Goal: Task Accomplishment & Management: Manage account settings

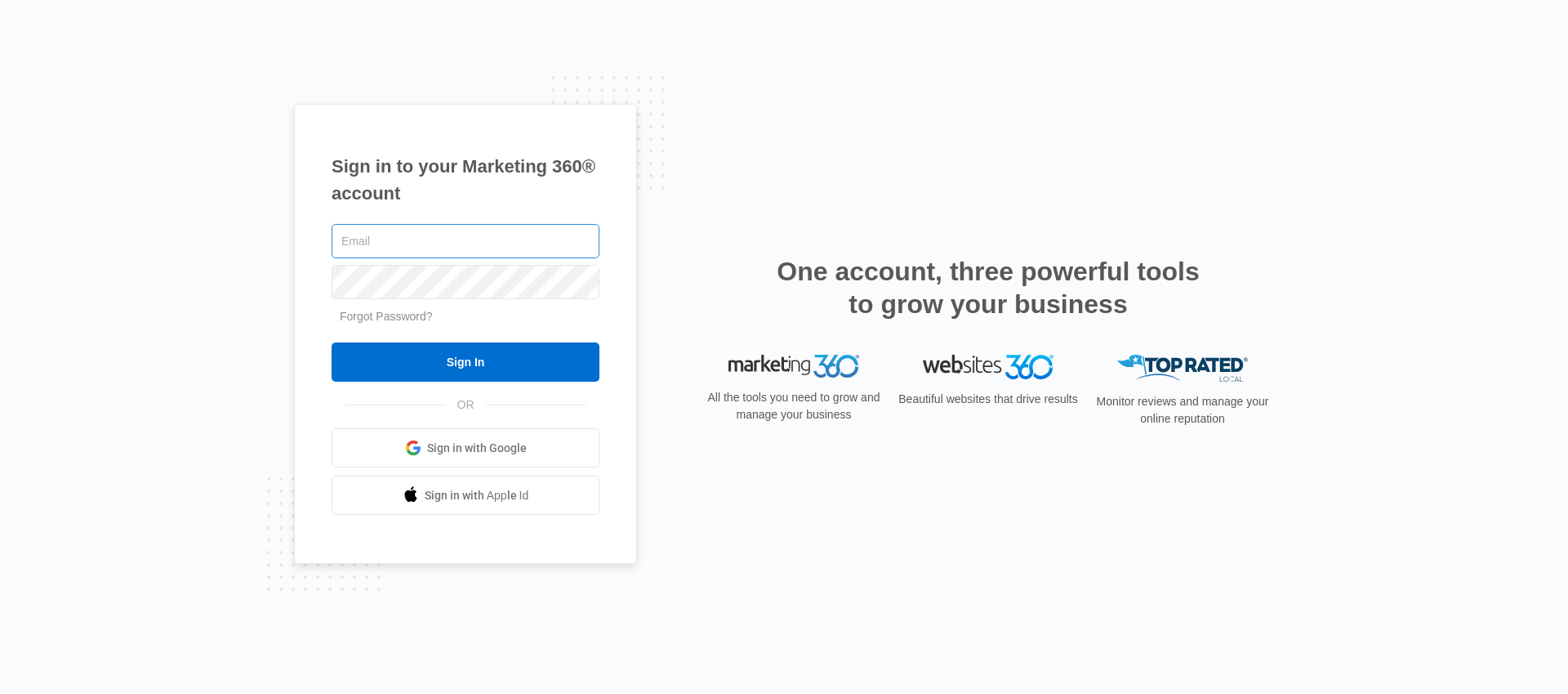
type input "[EMAIL_ADDRESS][PERSON_NAME][DOMAIN_NAME]"
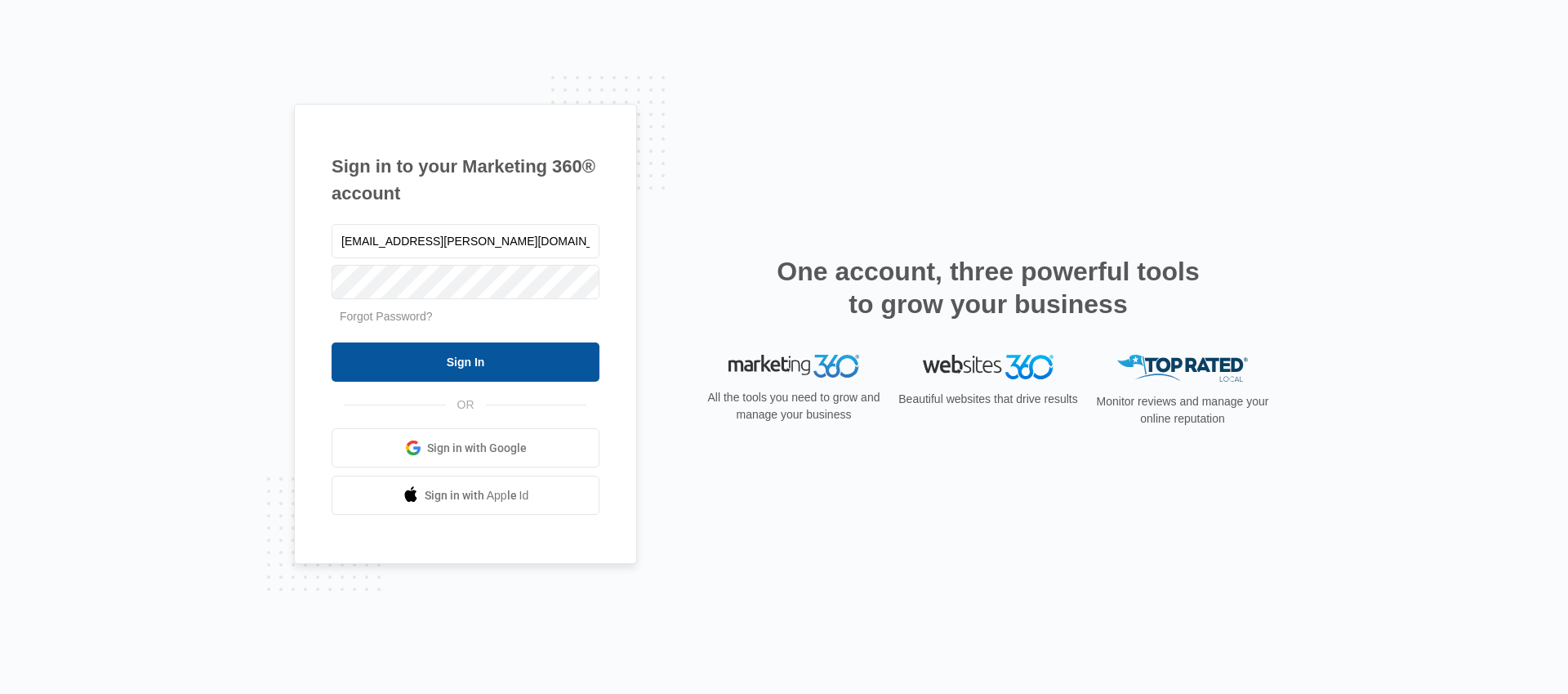
click at [431, 362] on input "Sign In" at bounding box center [465, 362] width 267 height 39
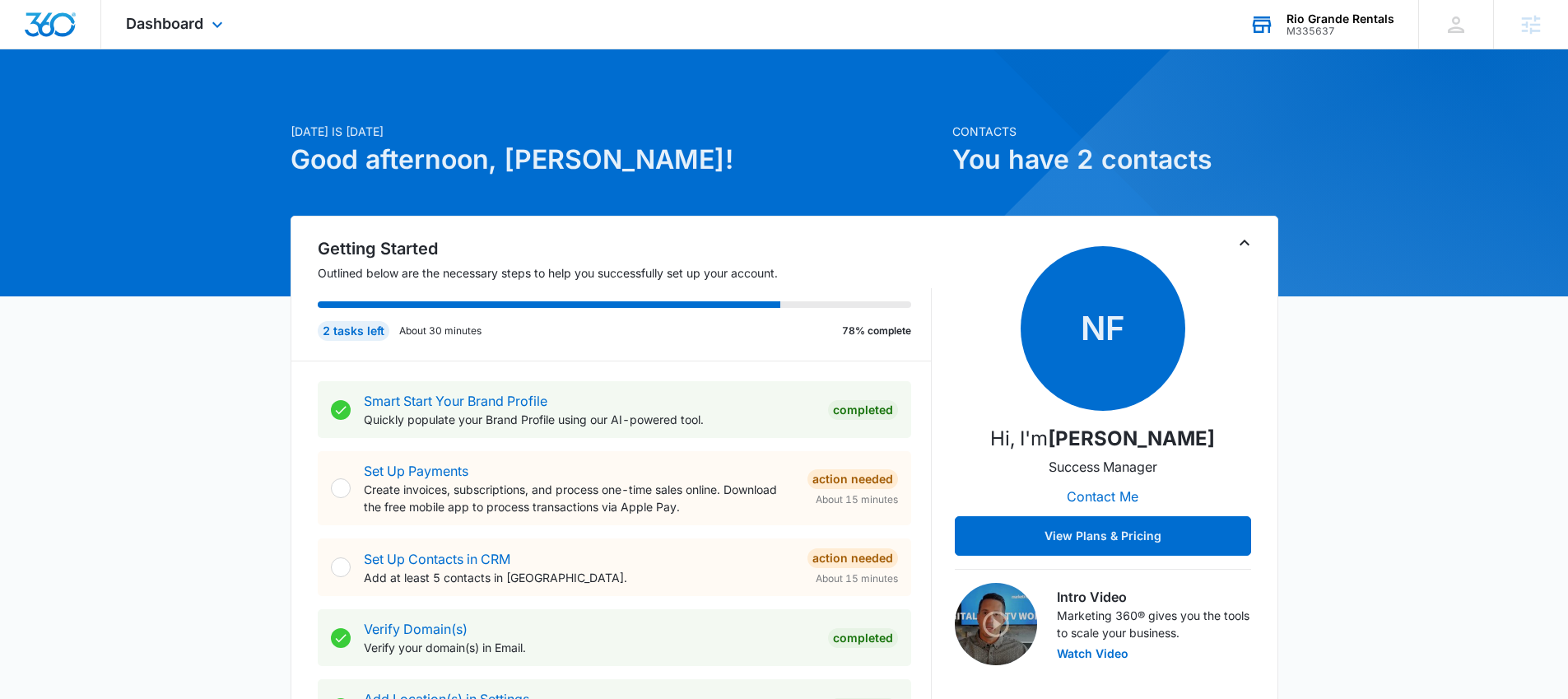
click at [1336, 12] on div "Rio Grande Rentals" at bounding box center [1340, 18] width 107 height 13
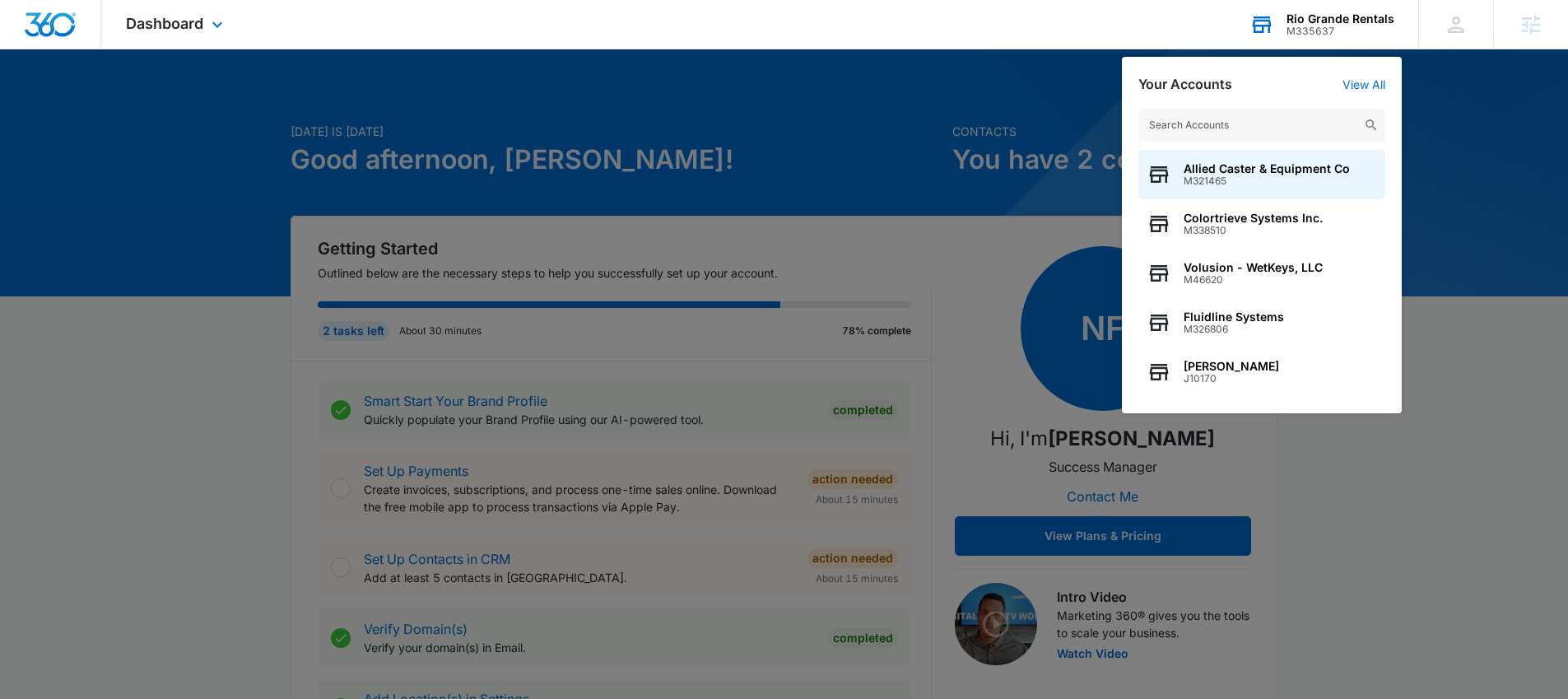
click at [1226, 114] on input "text" at bounding box center [1262, 124] width 247 height 33
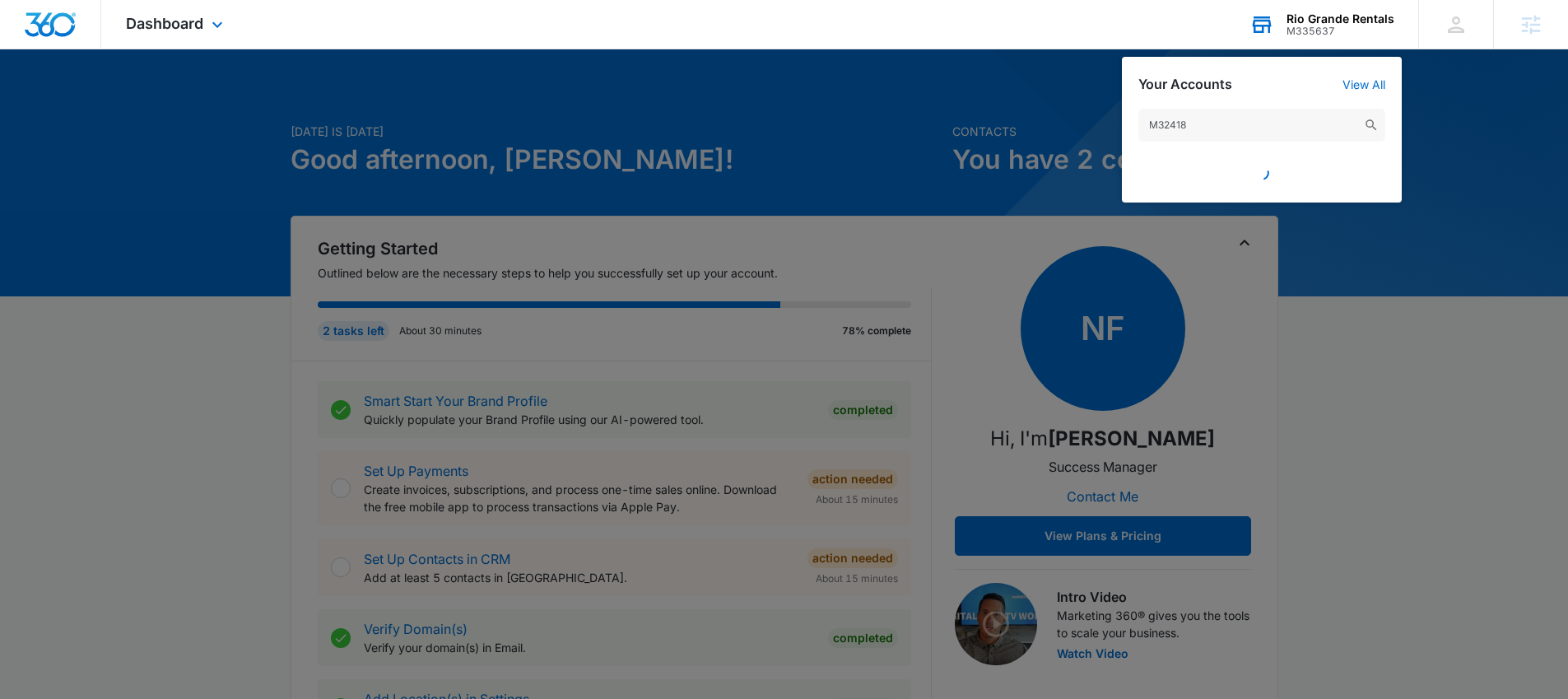
type input "M324185"
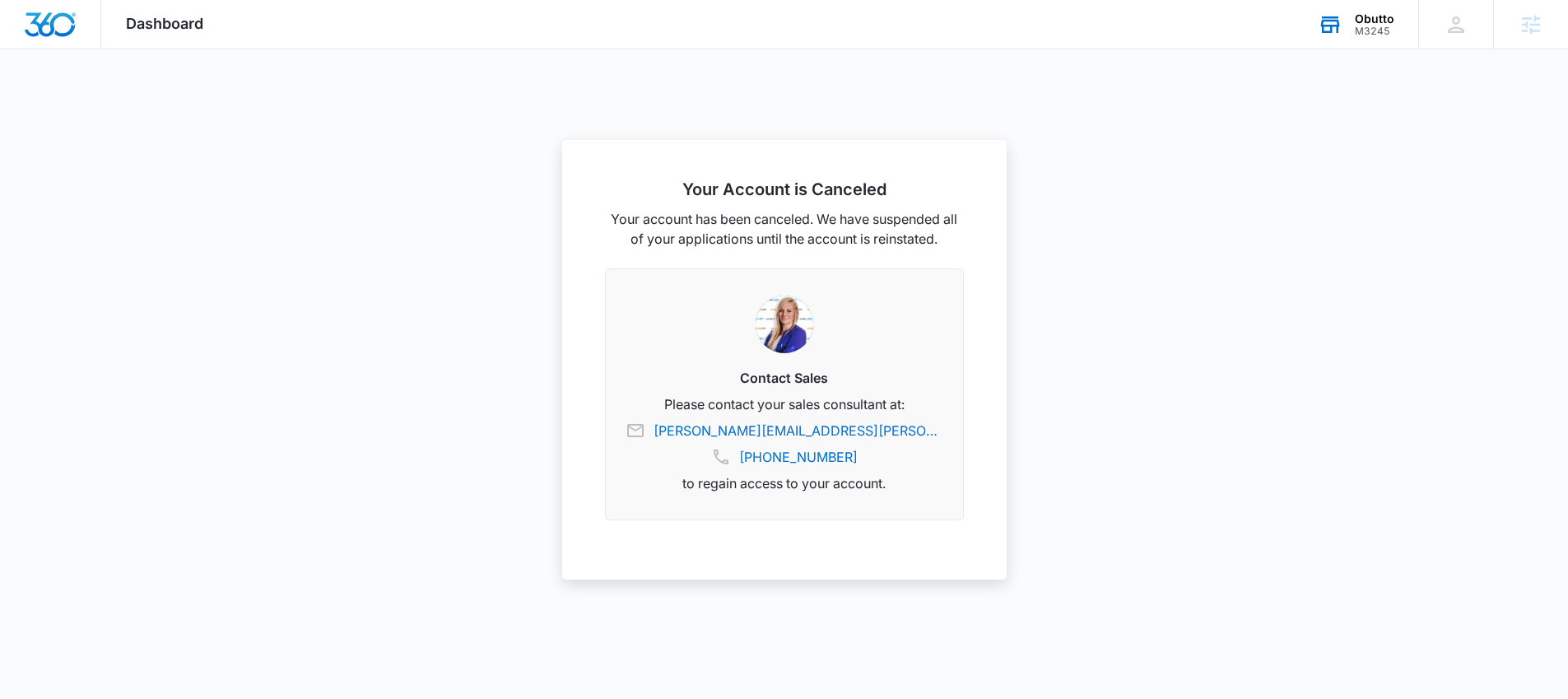
click at [1320, 41] on div "Obutto M3245 Your Accounts View All" at bounding box center [1356, 24] width 125 height 49
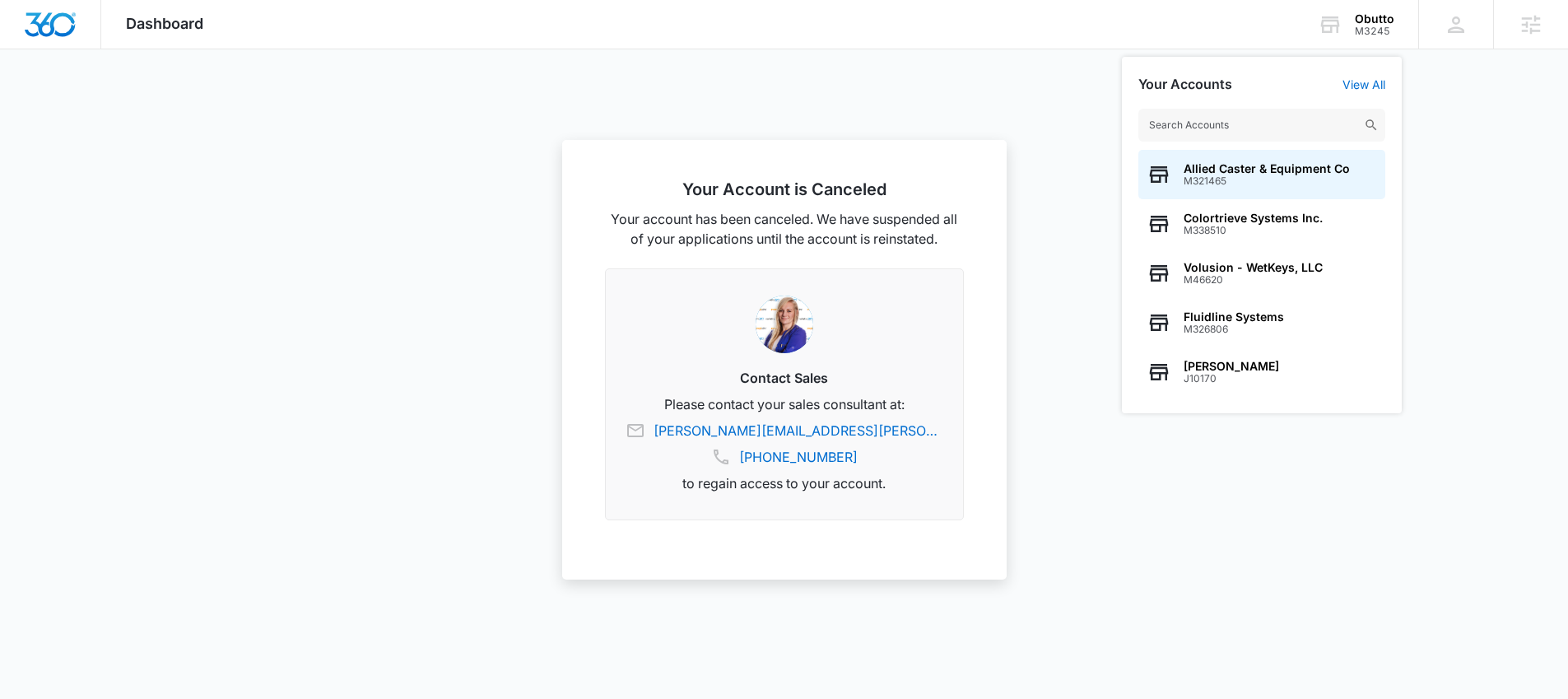
click at [1279, 117] on input "text" at bounding box center [1262, 124] width 247 height 33
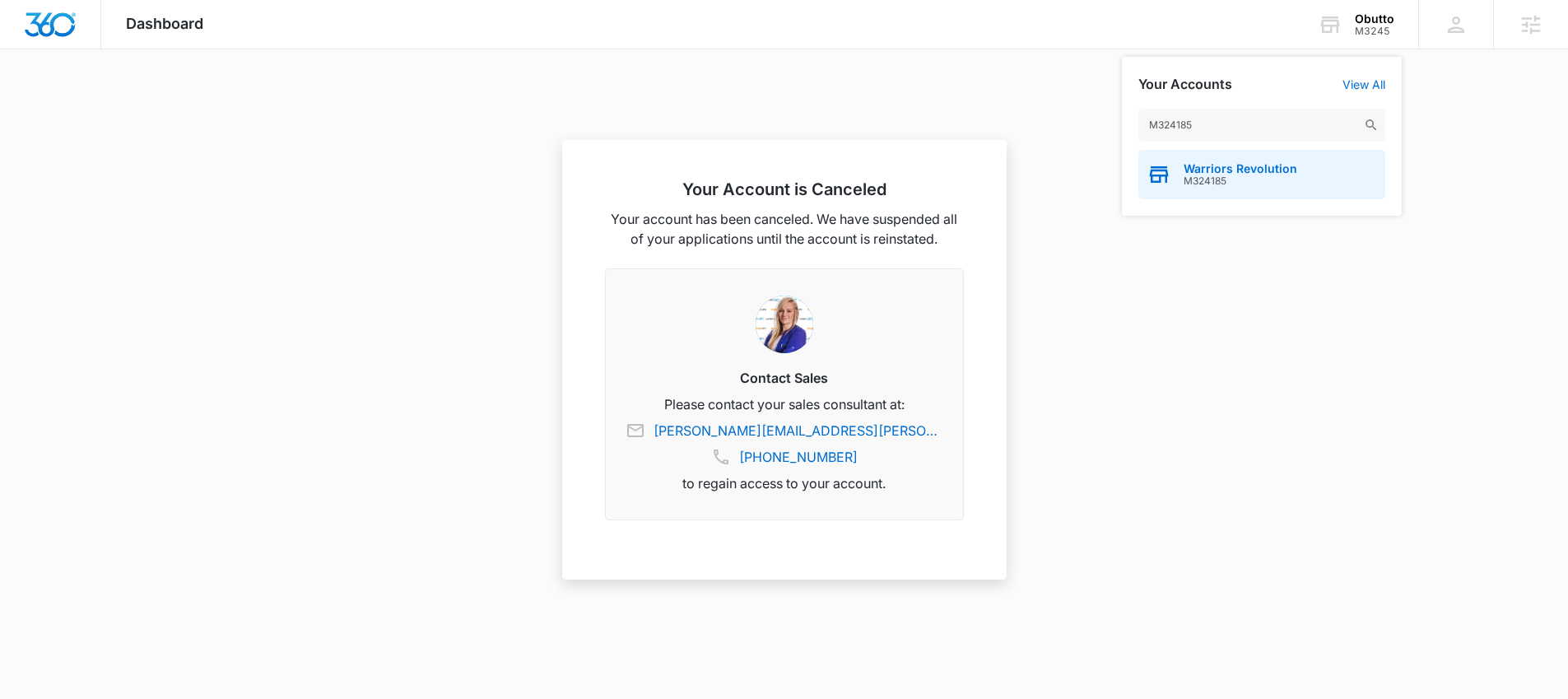
type input "M324185"
click at [1271, 178] on span "M324185" at bounding box center [1241, 181] width 113 height 12
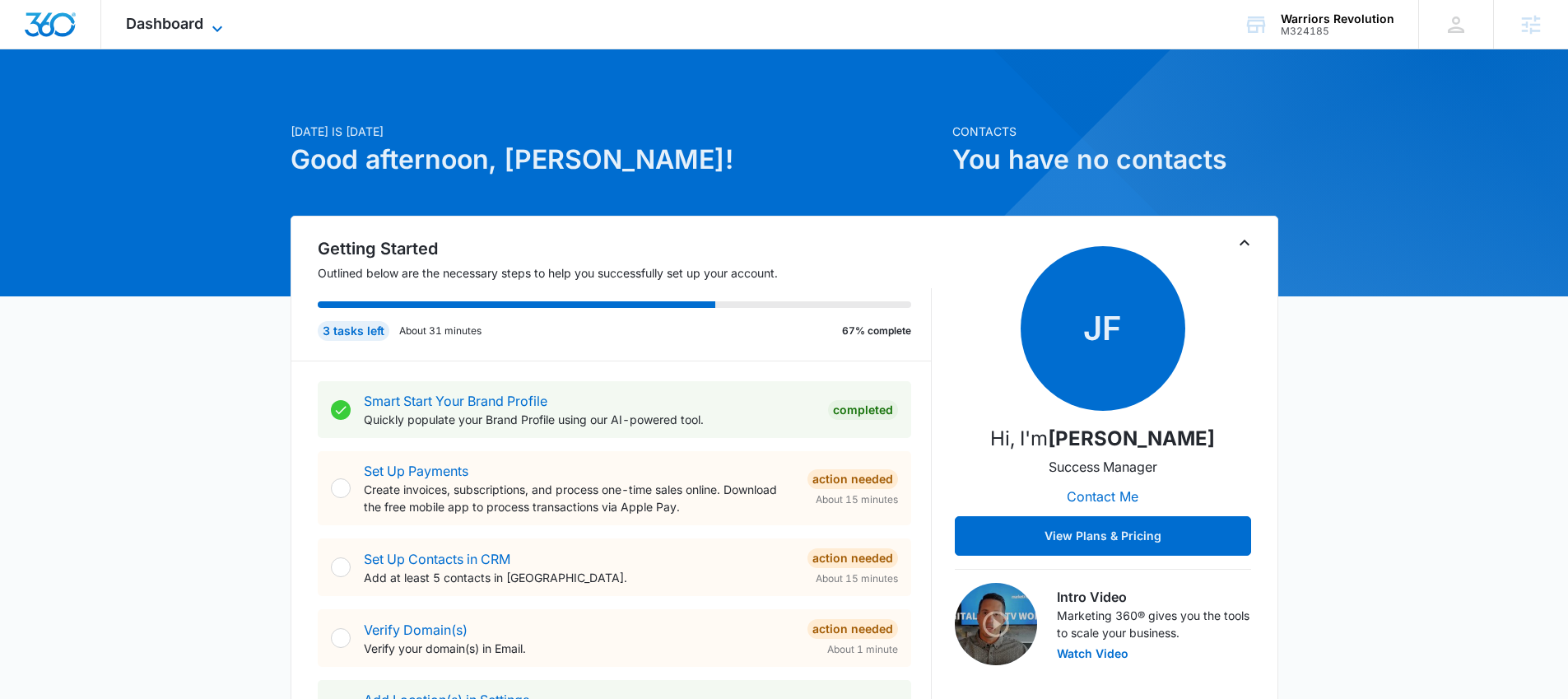
click at [131, 22] on span "Dashboard" at bounding box center [165, 23] width 78 height 17
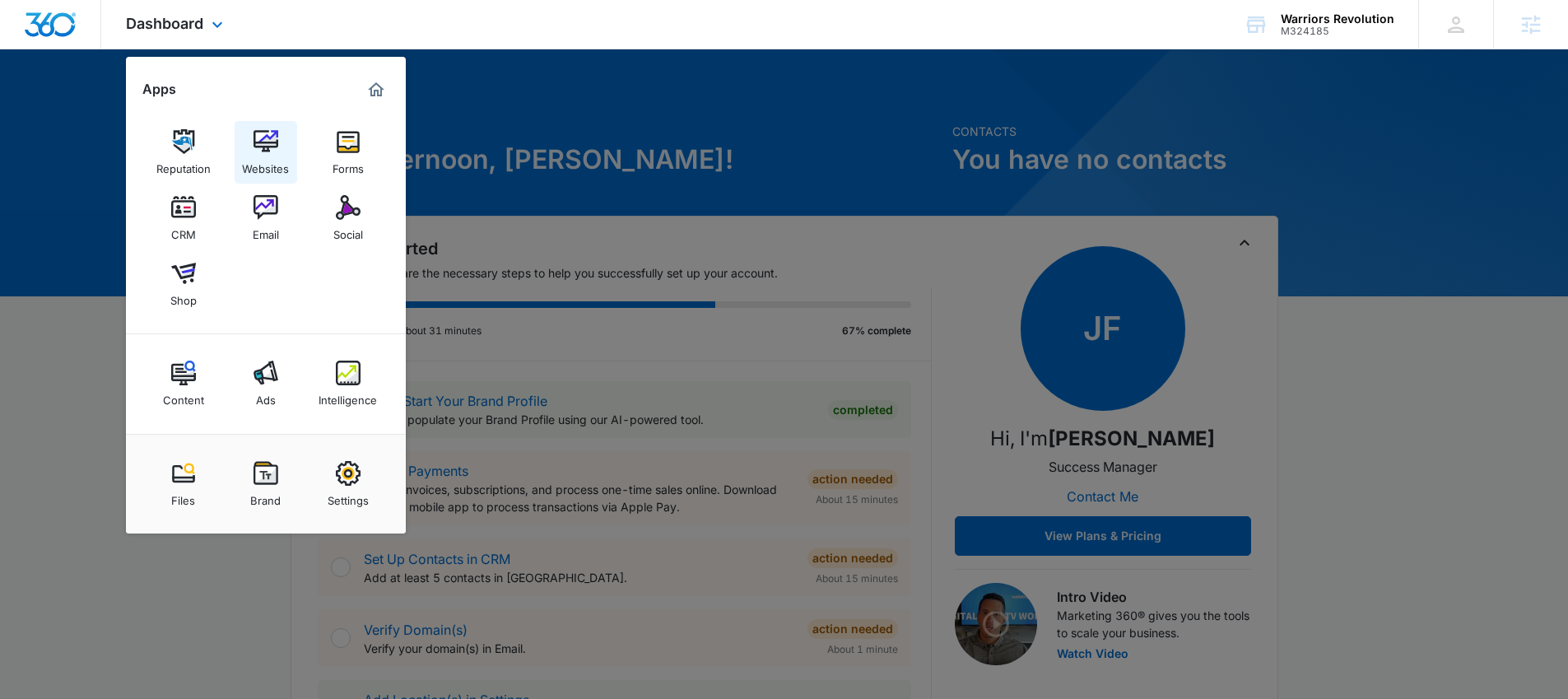
click at [255, 135] on img at bounding box center [266, 141] width 25 height 25
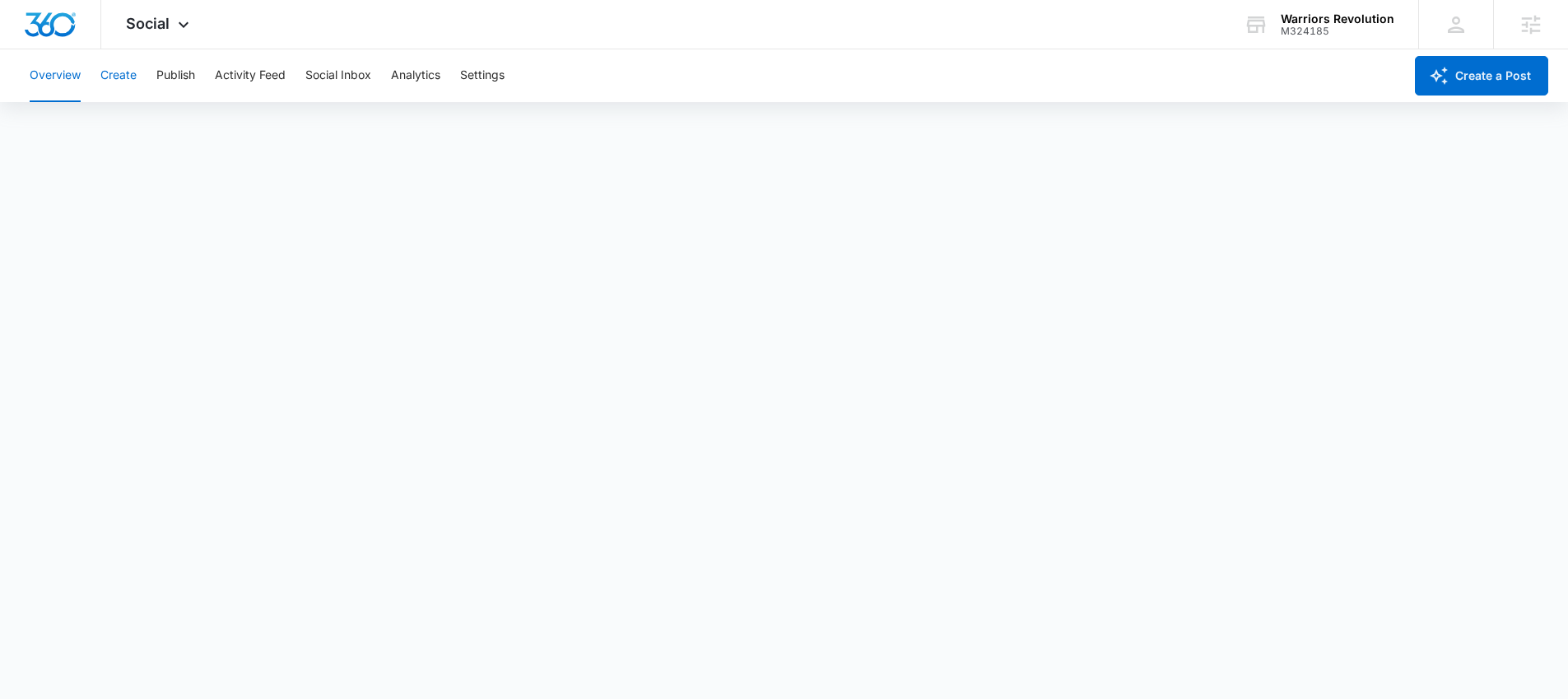
click at [131, 84] on button "Create" at bounding box center [118, 76] width 36 height 53
click at [164, 112] on button "Approvals" at bounding box center [160, 125] width 55 height 46
click at [173, 79] on button "Publish" at bounding box center [175, 76] width 39 height 53
click at [150, 118] on button "Schedules" at bounding box center [125, 125] width 56 height 46
click at [124, 71] on button "Create" at bounding box center [118, 76] width 36 height 53
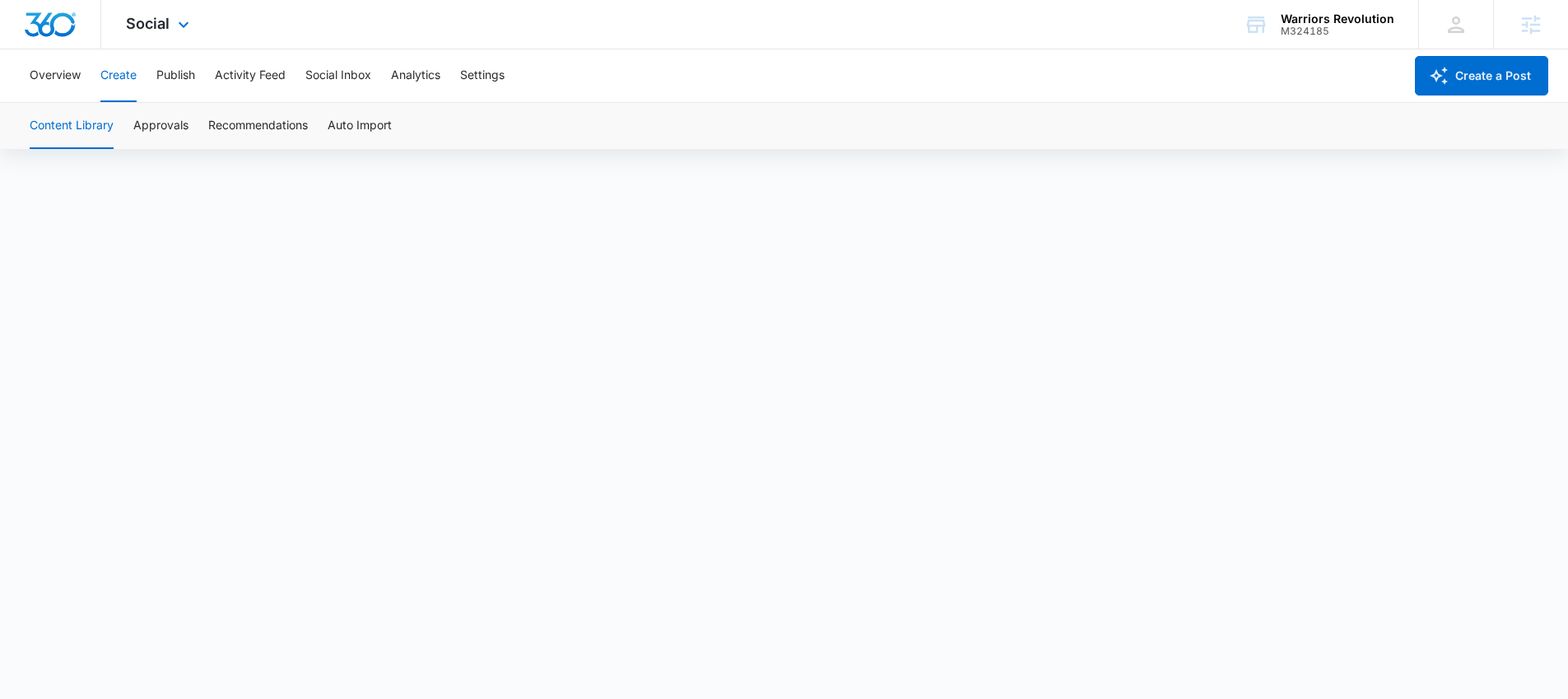
click at [154, 37] on div "Social Apps Reputation Websites Forms CRM Email Social Shop Content Ads Intelli…" at bounding box center [160, 24] width 117 height 49
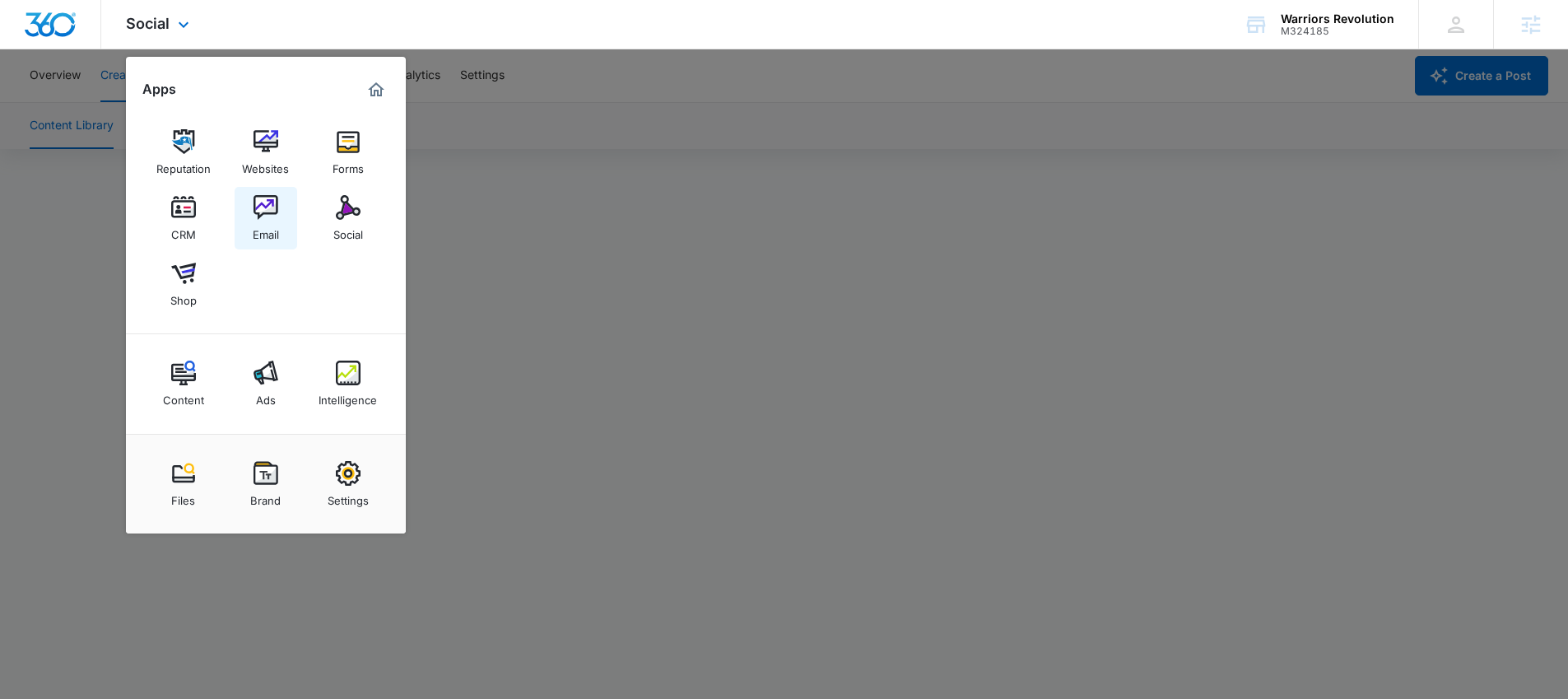
click at [255, 212] on img at bounding box center [266, 207] width 25 height 25
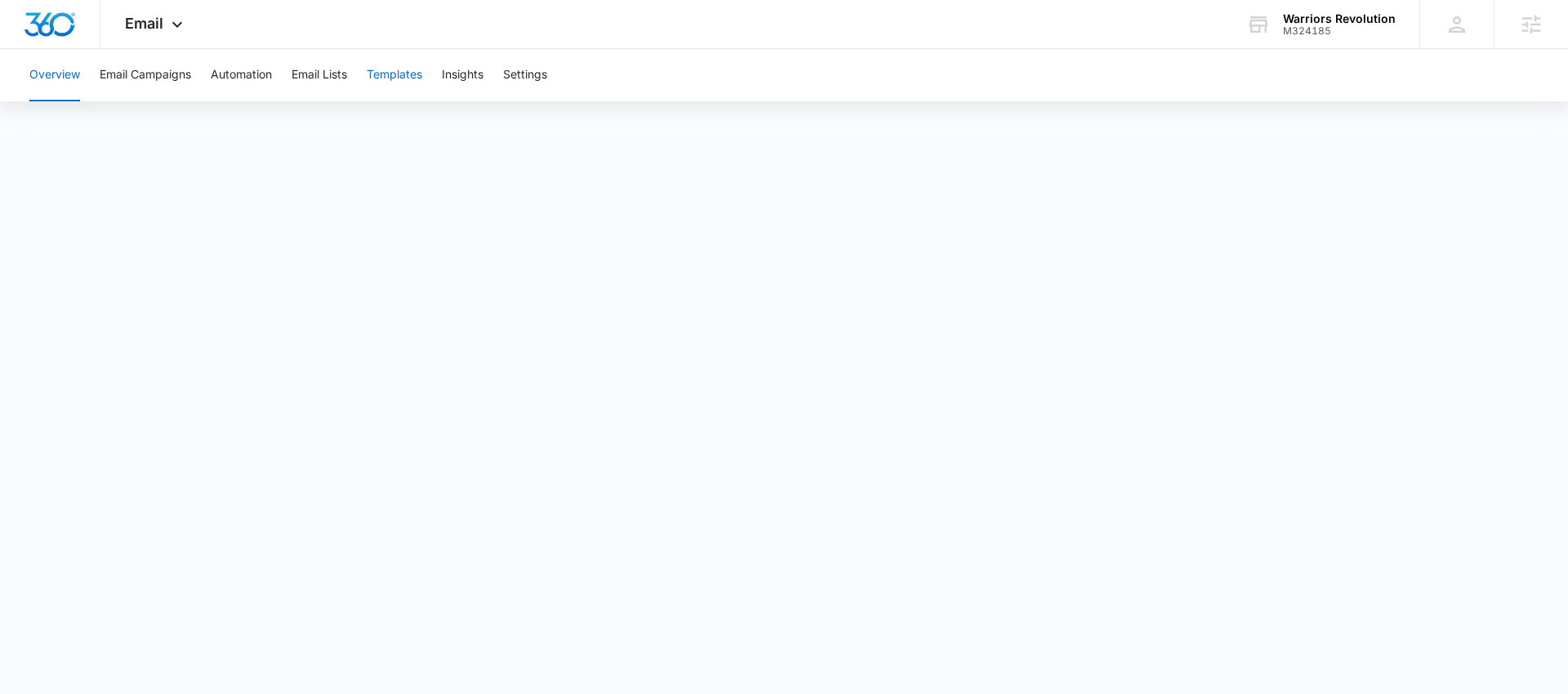
click at [381, 77] on button "Templates" at bounding box center [395, 75] width 55 height 52
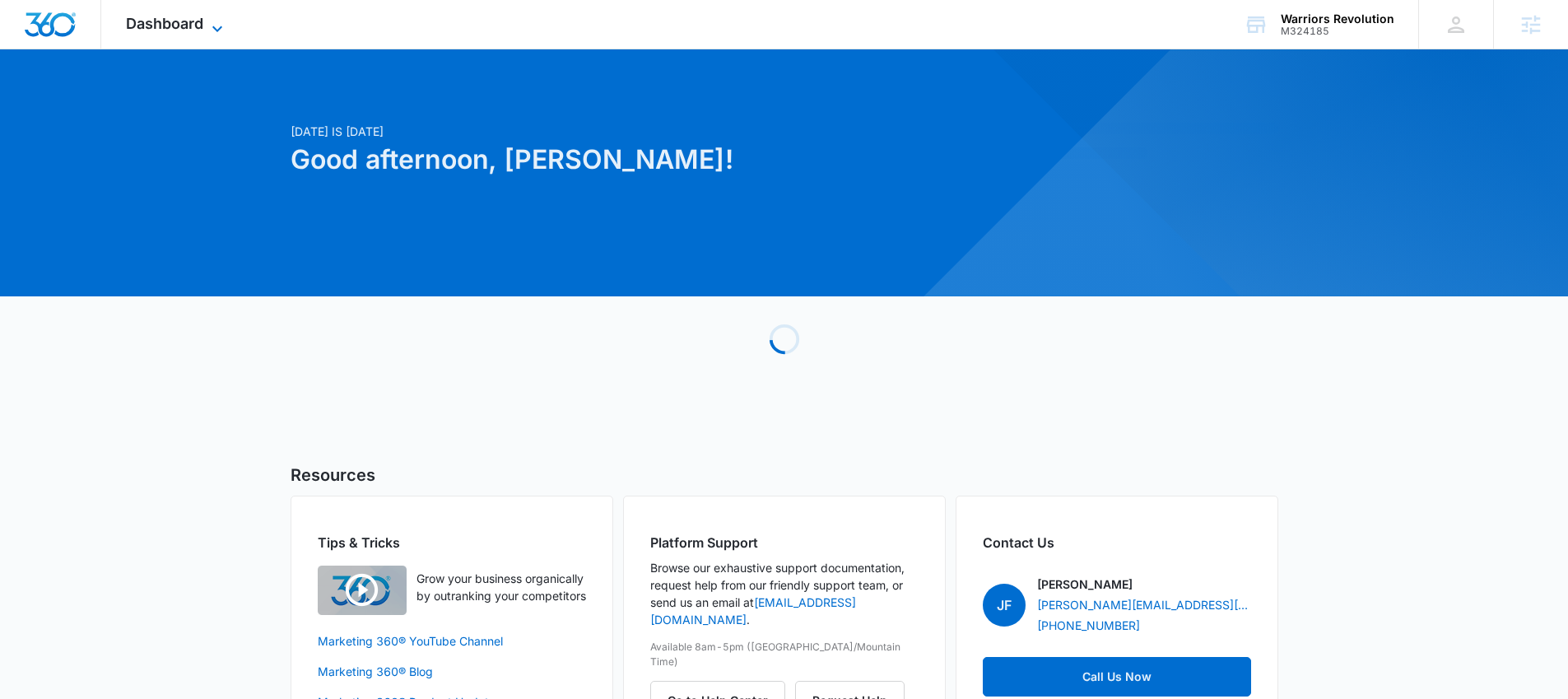
click at [184, 26] on span "Dashboard" at bounding box center [165, 23] width 78 height 17
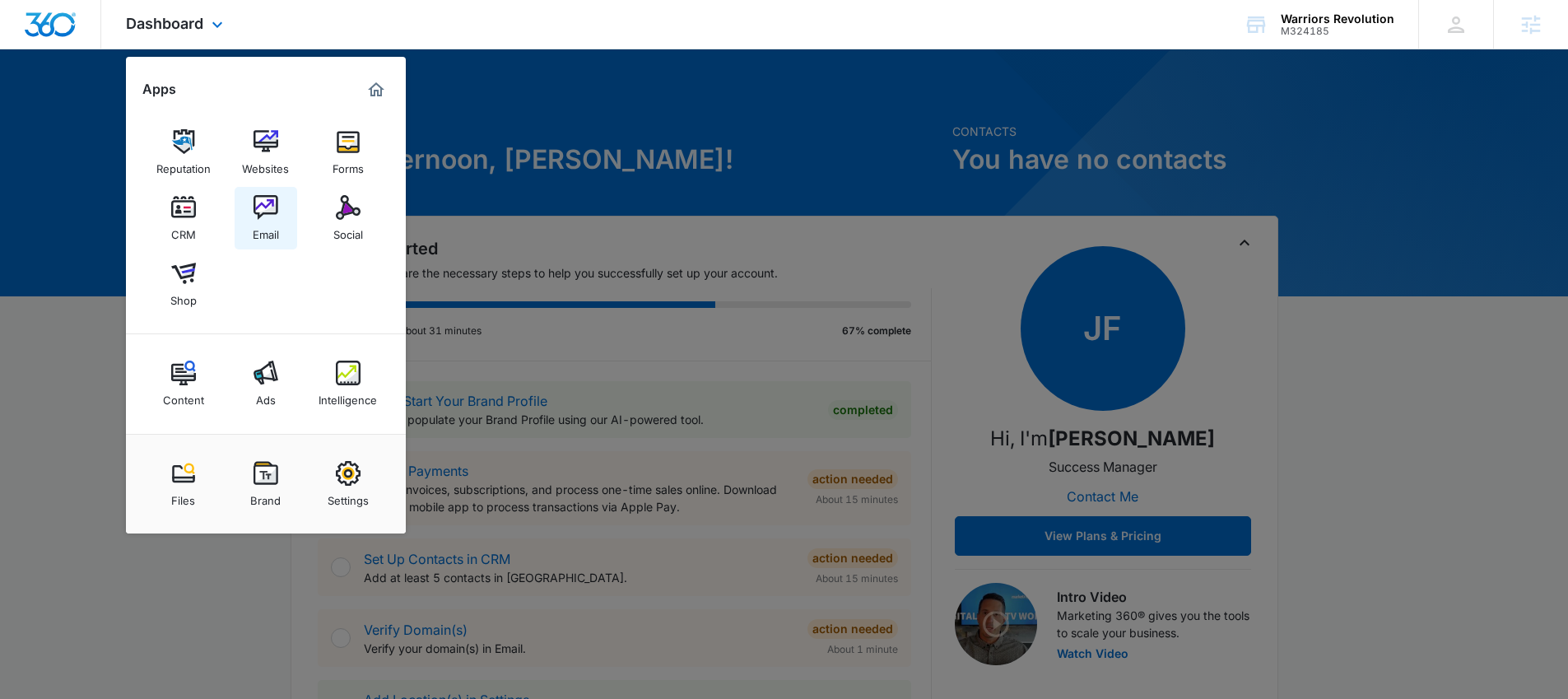
click at [275, 204] on img at bounding box center [266, 207] width 25 height 25
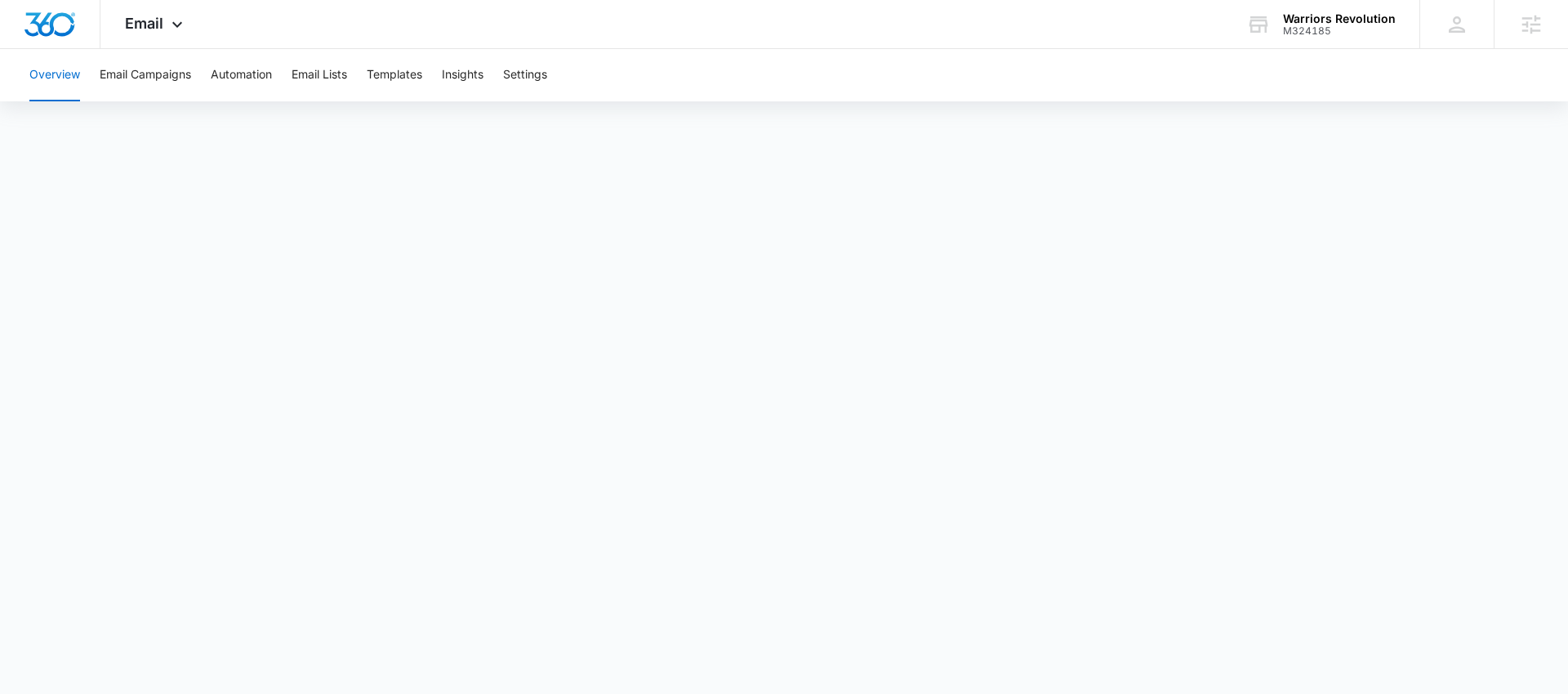
click at [367, 99] on div "Overview Email Campaigns Automation Email Lists Templates Insights Settings" at bounding box center [784, 75] width 1529 height 52
click at [373, 86] on button "Templates" at bounding box center [395, 75] width 55 height 52
drag, startPoint x: 1342, startPoint y: 54, endPoint x: 1333, endPoint y: 38, distance: 18.4
click at [1341, 54] on div "Overview Email Campaigns Automation Email Lists Templates Insights Settings" at bounding box center [784, 75] width 1529 height 52
click at [1333, 36] on div "M324185" at bounding box center [1339, 32] width 112 height 12
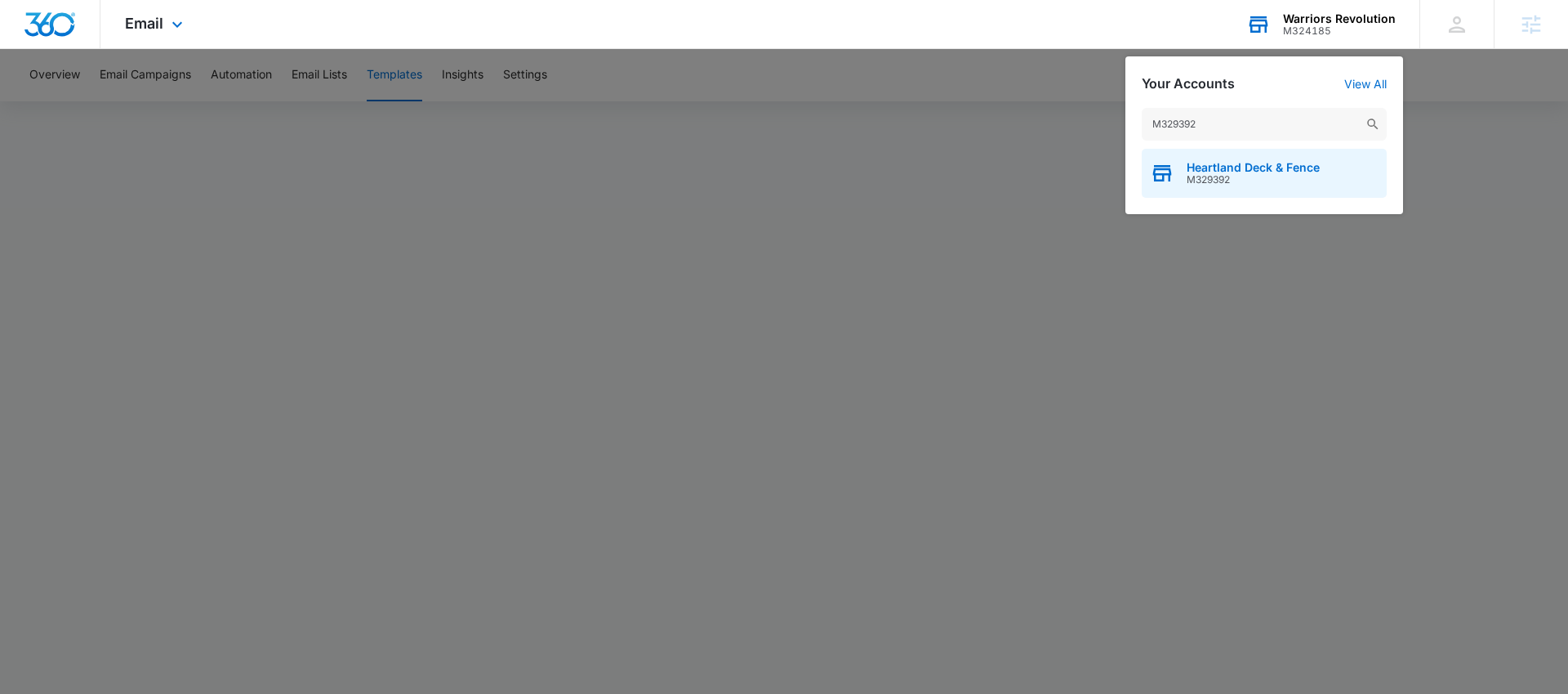
type input "M329392"
click at [1223, 154] on div "Heartland Deck & Fence M329392" at bounding box center [1264, 174] width 245 height 49
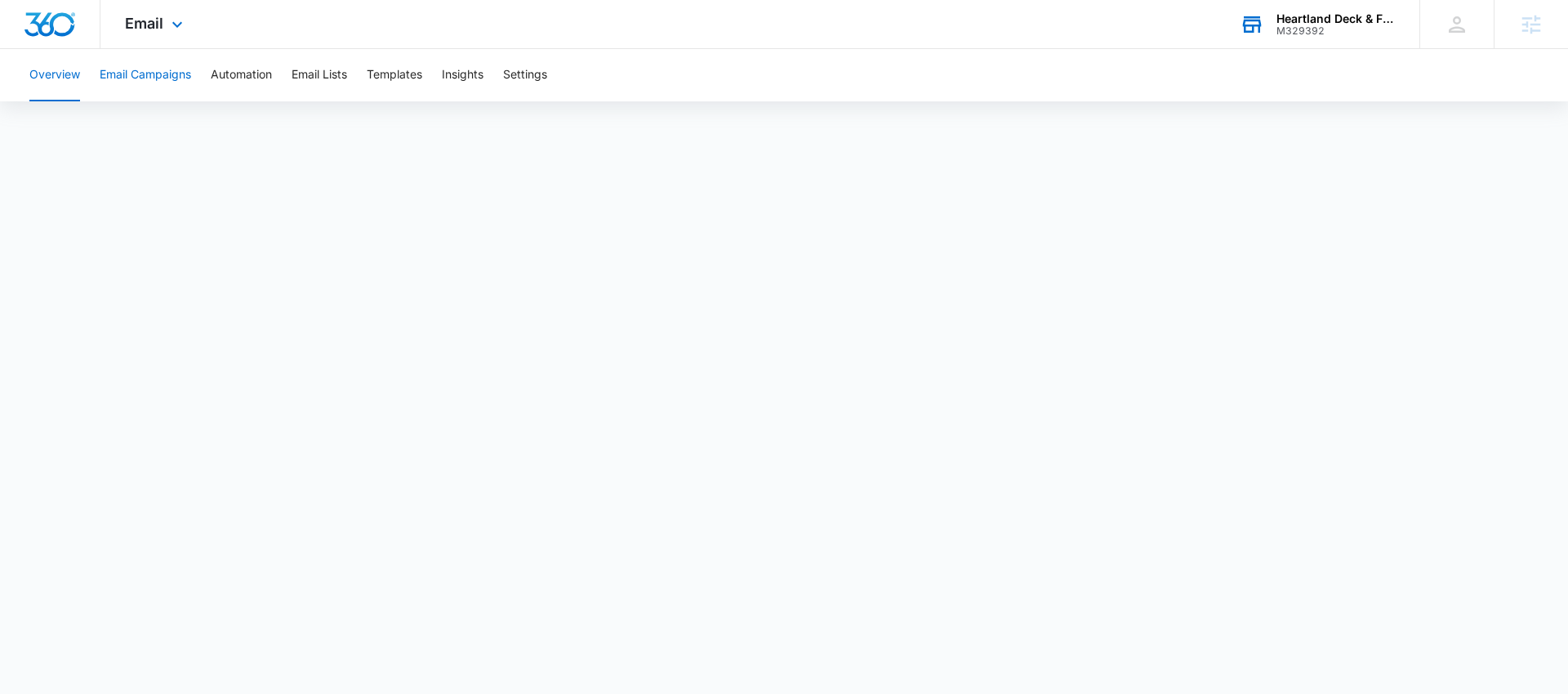
click at [191, 73] on button "Email Campaigns" at bounding box center [145, 75] width 92 height 52
click at [381, 73] on button "Templates" at bounding box center [395, 75] width 55 height 52
click at [239, 60] on button "Automation" at bounding box center [241, 75] width 61 height 52
click at [336, 76] on button "Email Lists" at bounding box center [319, 75] width 55 height 52
click at [194, 74] on div "Overview Email Campaigns Automation Email Lists Templates Insights Settings" at bounding box center [784, 75] width 1529 height 52
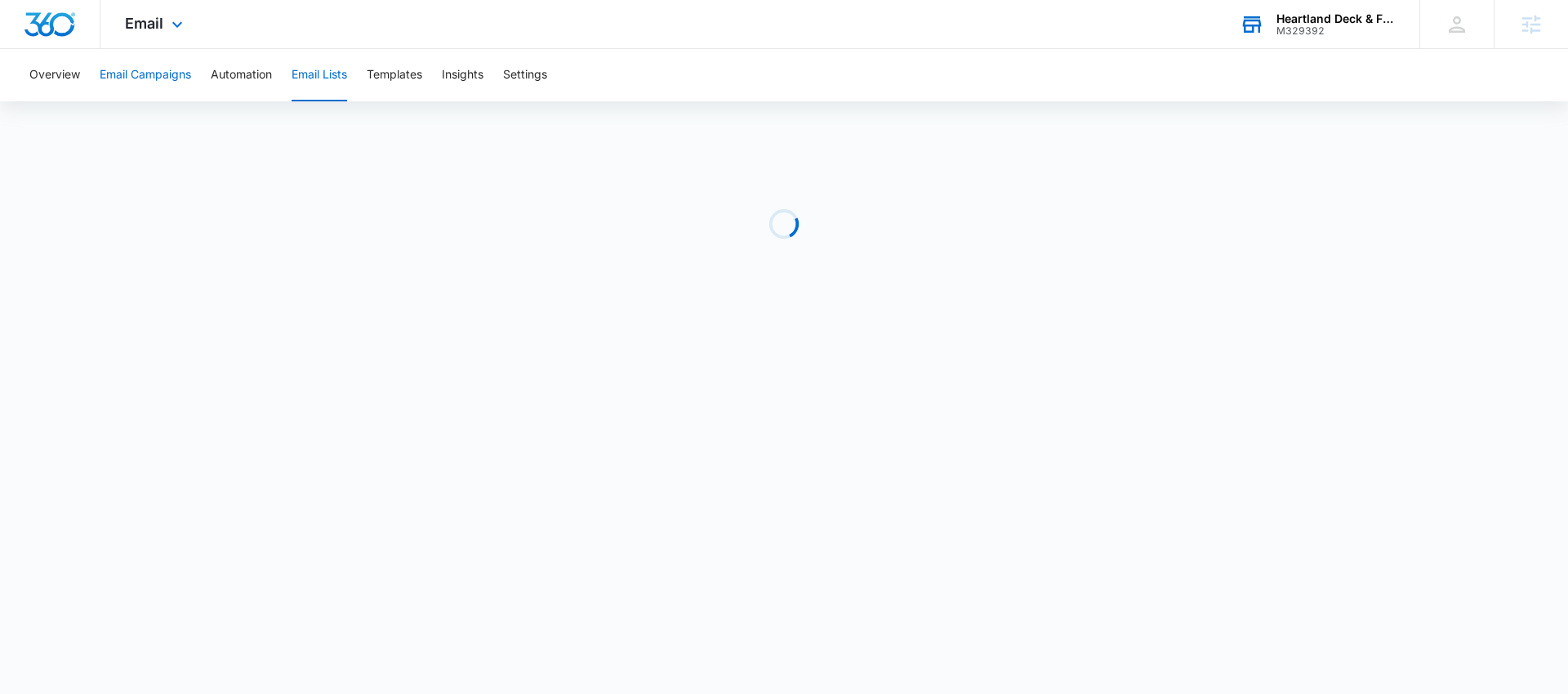
click at [144, 73] on button "Email Campaigns" at bounding box center [145, 75] width 92 height 52
click at [248, 58] on button "Automation" at bounding box center [241, 75] width 61 height 52
click at [355, 72] on div "Overview Email Campaigns Automation Email Lists Templates Insights Settings" at bounding box center [784, 75] width 1529 height 52
click at [351, 73] on div "Overview Email Campaigns Automation Email Lists Templates Insights Settings" at bounding box center [784, 75] width 1529 height 52
click at [347, 73] on button "Email Lists" at bounding box center [319, 75] width 55 height 52
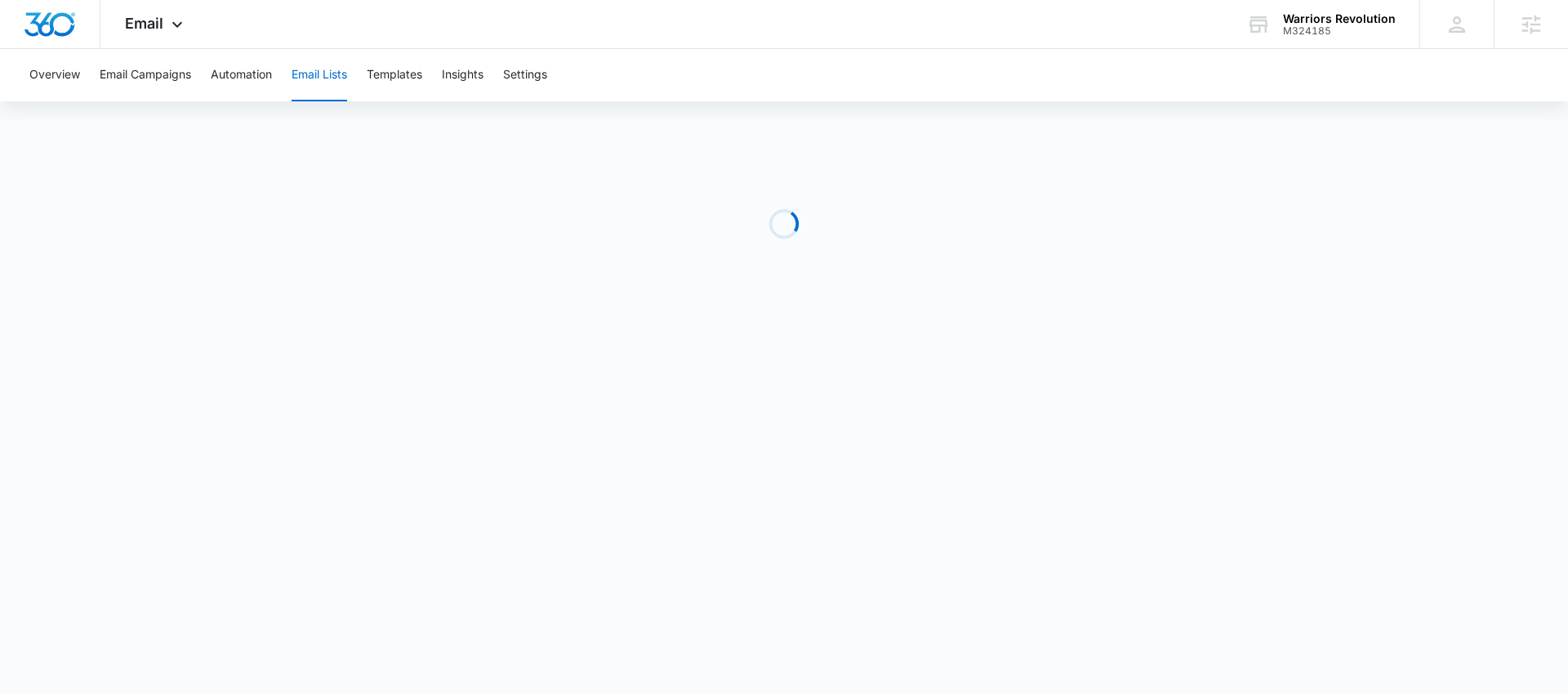
click at [354, 73] on div "Overview Email Campaigns Automation Email Lists Templates Insights Settings" at bounding box center [784, 75] width 1529 height 52
click at [361, 72] on div "Overview Email Campaigns Automation Email Lists Templates Insights Settings" at bounding box center [784, 75] width 1529 height 52
click at [365, 71] on div "Overview Email Campaigns Automation Email Lists Templates Insights Settings" at bounding box center [784, 75] width 1529 height 52
click at [368, 71] on div "Overview Email Campaigns Automation Email Lists Templates Insights Settings" at bounding box center [784, 75] width 1529 height 52
click at [374, 70] on button "Templates" at bounding box center [395, 75] width 55 height 52
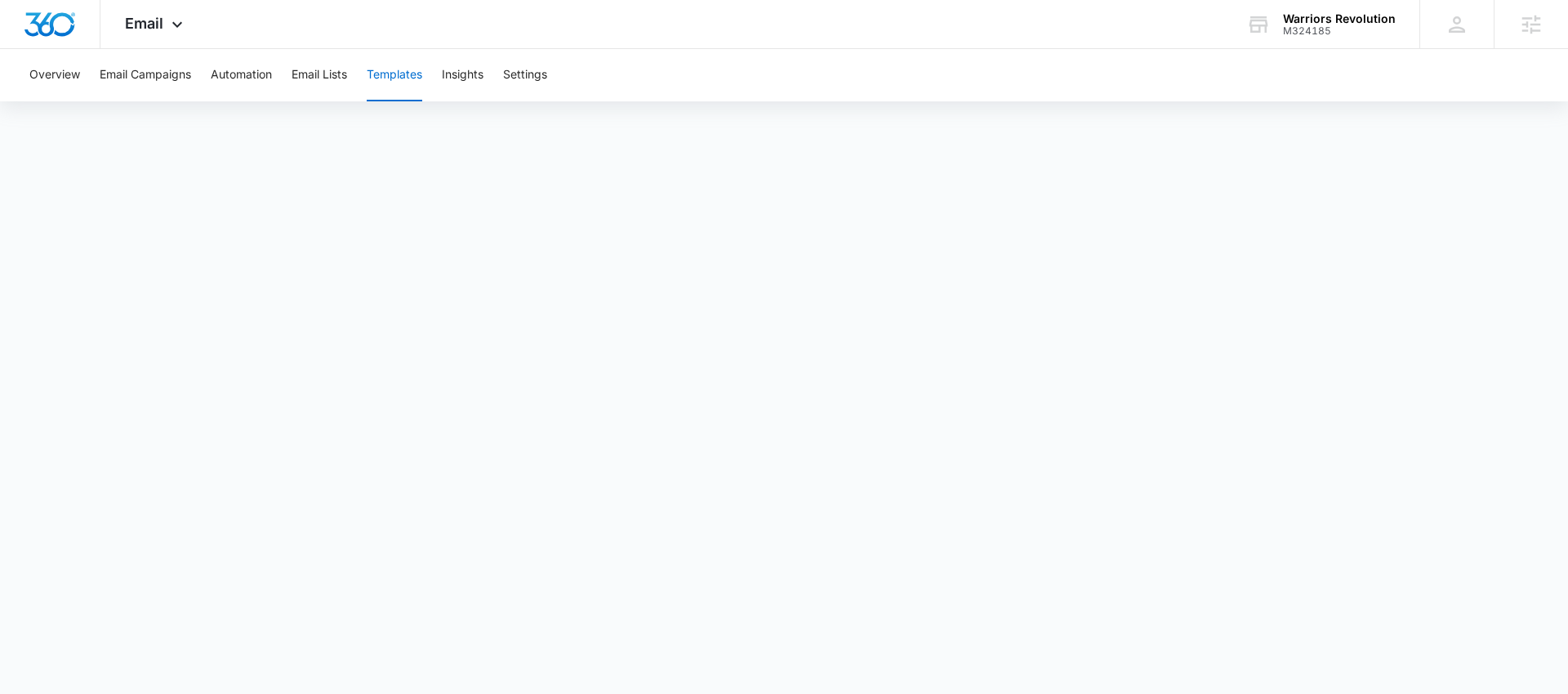
click at [374, 70] on button "Templates" at bounding box center [395, 75] width 55 height 52
click at [1506, 107] on div "Overview Email Campaigns Automation Email Lists Templates Insights Settings" at bounding box center [784, 353] width 1568 height 608
